Goal: Navigation & Orientation: Find specific page/section

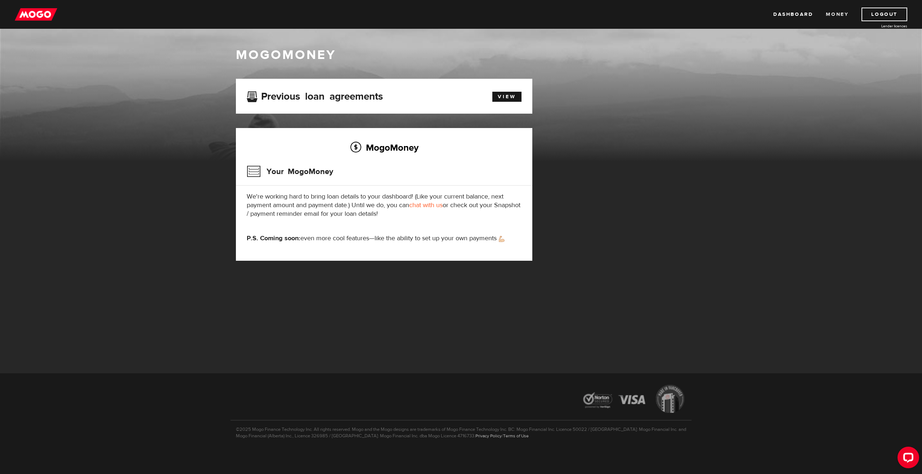
click at [834, 16] on link "Money" at bounding box center [836, 15] width 23 height 14
click at [784, 14] on link "Dashboard" at bounding box center [793, 15] width 40 height 14
